Goal: Information Seeking & Learning: Learn about a topic

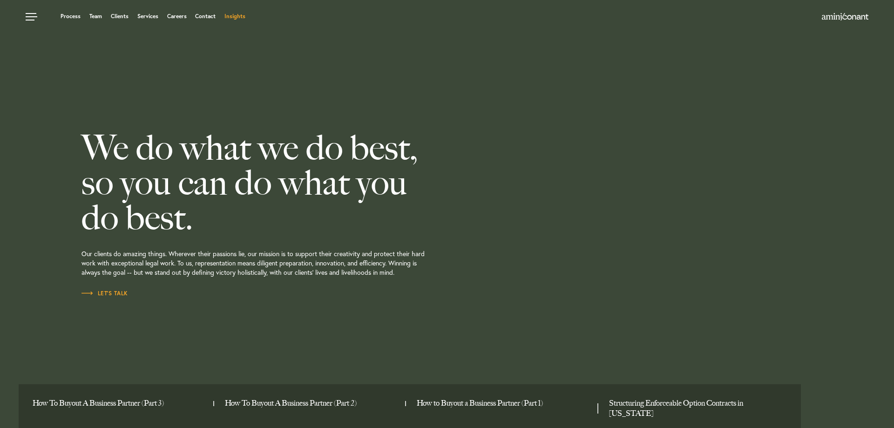
click at [239, 15] on link "Insights" at bounding box center [234, 17] width 21 height 6
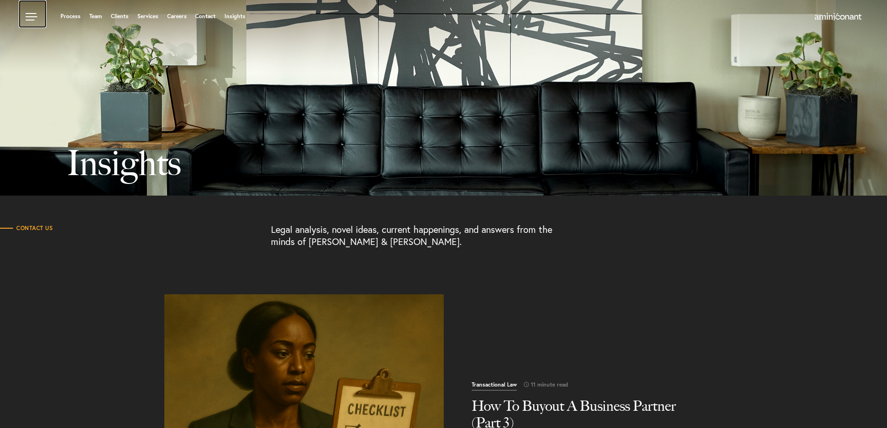
click at [30, 14] on link at bounding box center [33, 14] width 28 height 28
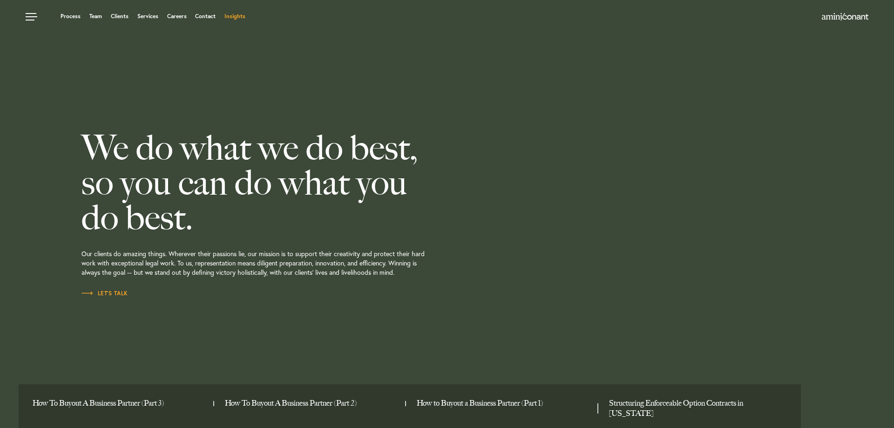
click at [243, 15] on link "Insights" at bounding box center [234, 17] width 21 height 6
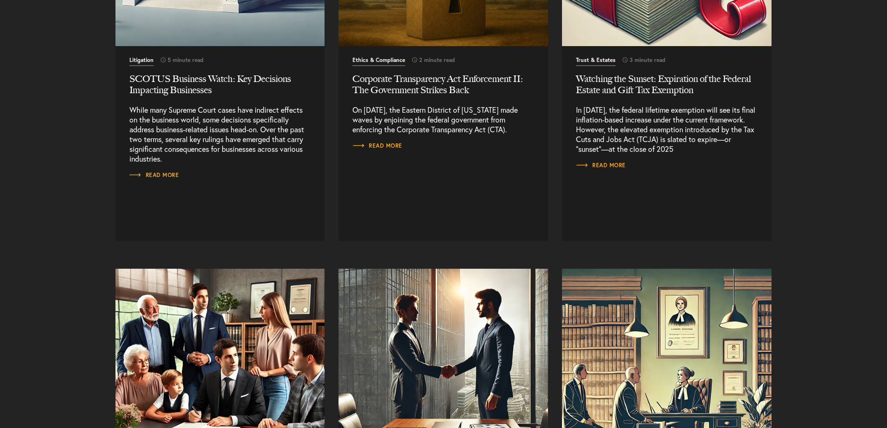
scroll to position [4470, 0]
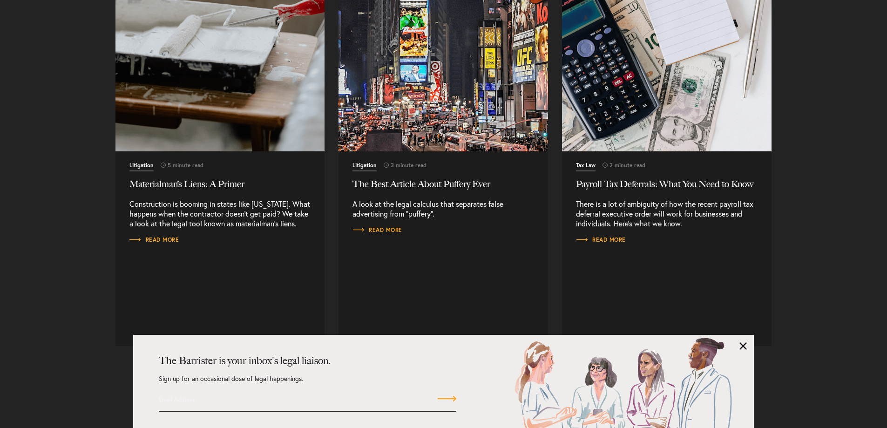
click at [420, 183] on h2 "The Best Article About Puffery Ever" at bounding box center [443, 183] width 182 height 11
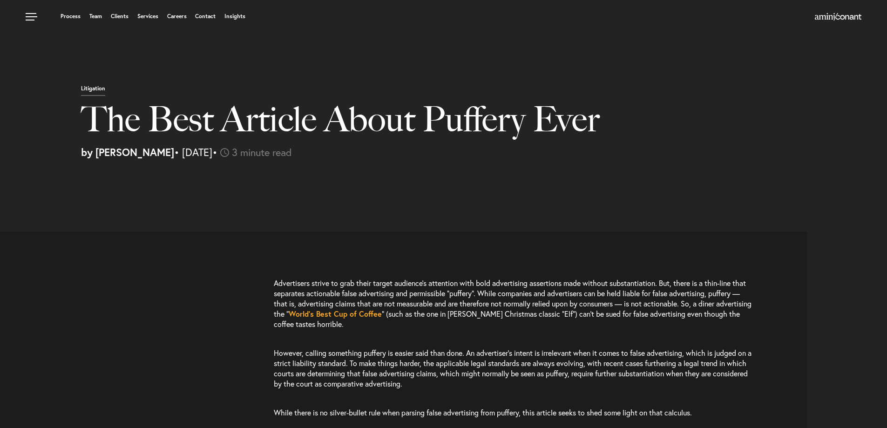
select select "US"
select select "Austin"
select select "Business and Civil Litigation"
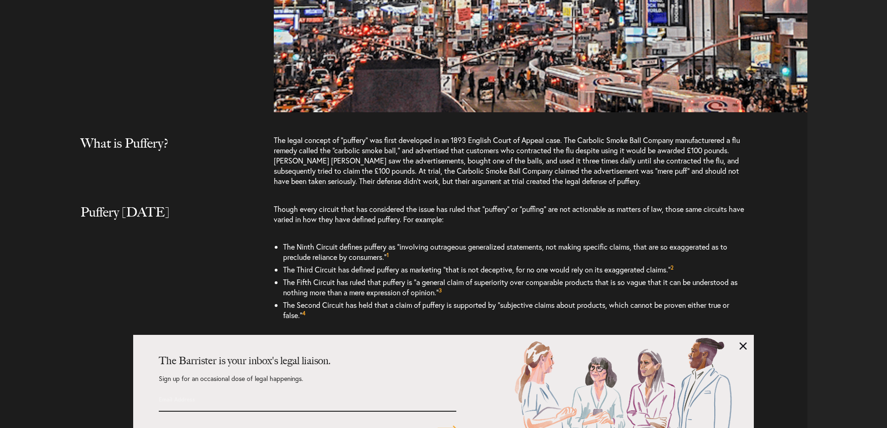
scroll to position [931, 0]
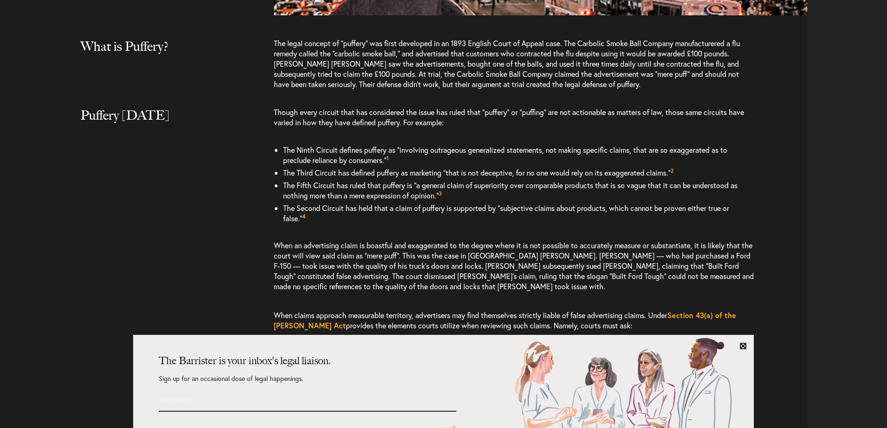
click at [740, 342] on link at bounding box center [742, 345] width 7 height 7
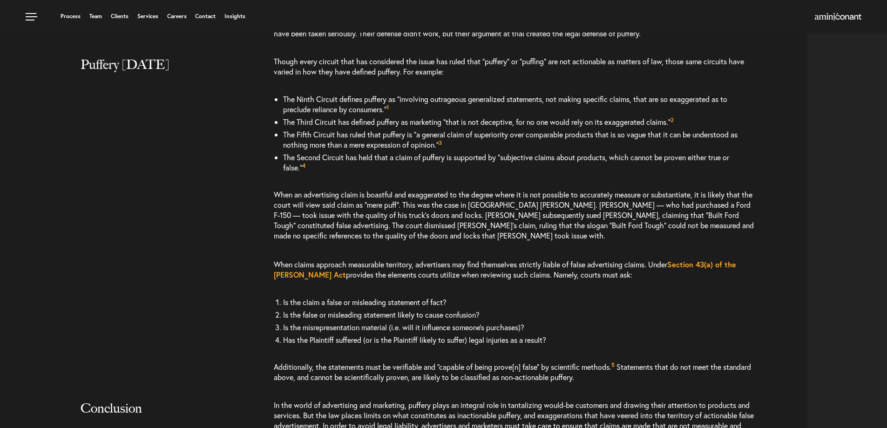
scroll to position [978, 0]
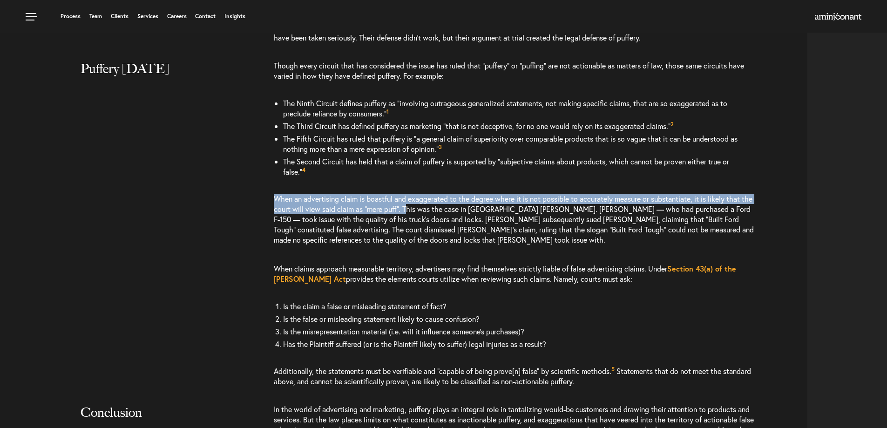
drag, startPoint x: 420, startPoint y: 208, endPoint x: 276, endPoint y: 196, distance: 144.8
click at [276, 196] on p "When an advertising claim is boastful and exaggerated to the degree where it is…" at bounding box center [514, 219] width 480 height 70
copy p "When an advertising claim is boastful and exaggerated to the degree where it is…"
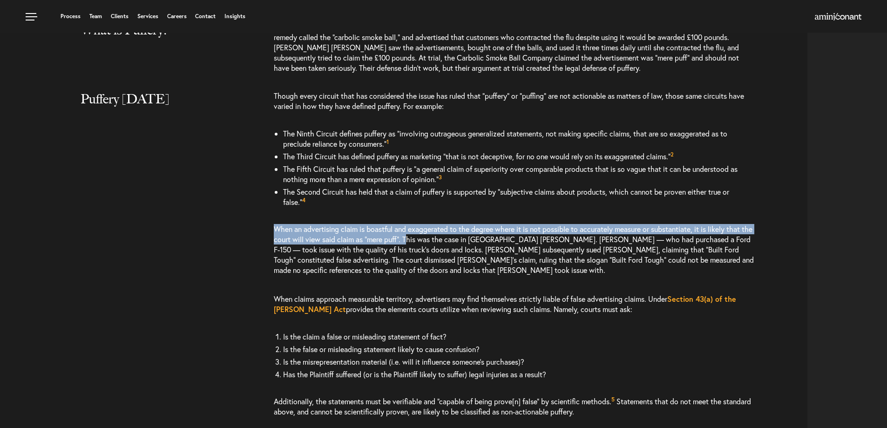
scroll to position [931, 0]
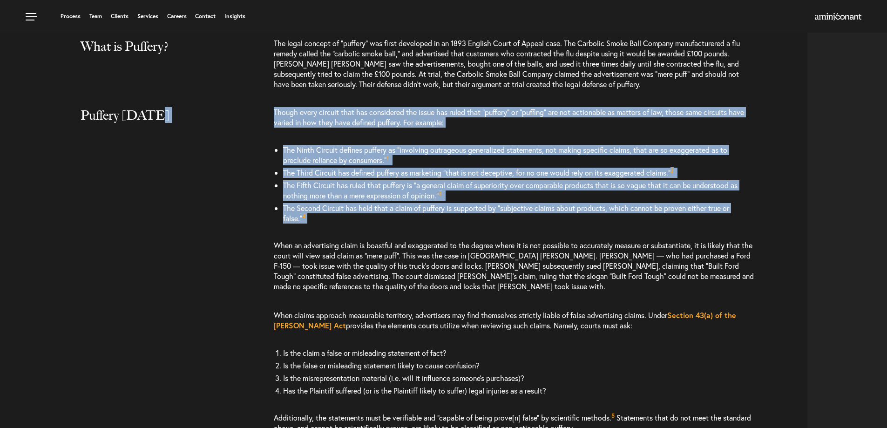
drag, startPoint x: 311, startPoint y: 218, endPoint x: 272, endPoint y: 118, distance: 106.9
click at [272, 118] on div "Puffery Today Though every circuit that has considered the issue has ruled that…" at bounding box center [407, 274] width 800 height 335
copy div "Though every circuit that has considered the issue has ruled that “puffery” or …"
